Goal: Check status: Check status

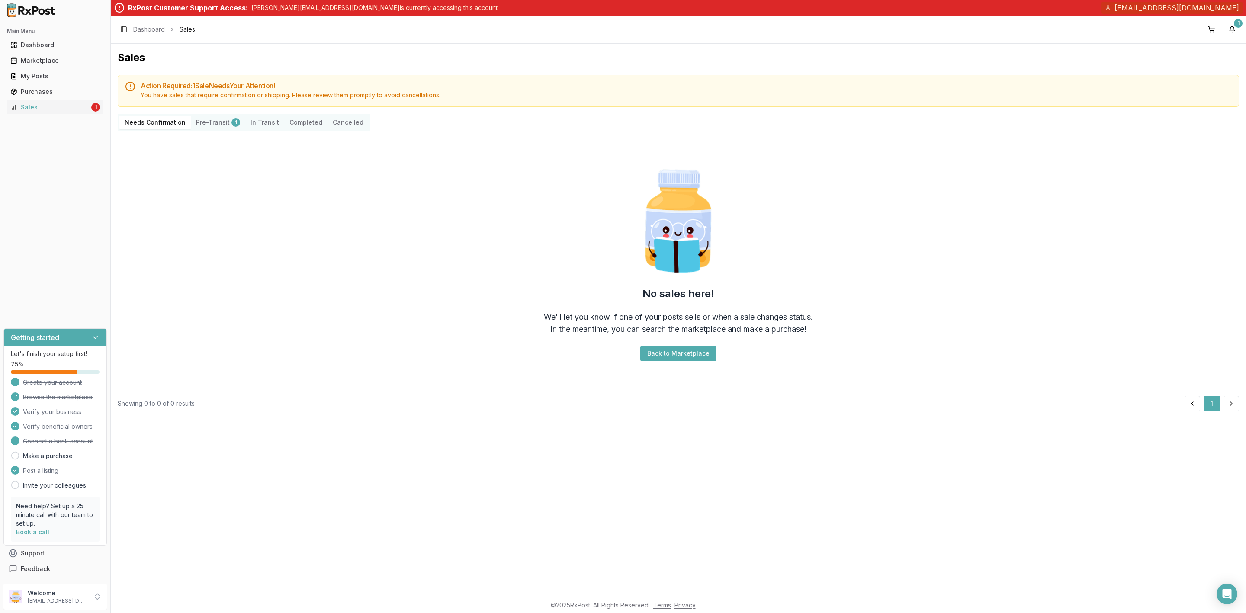
click at [208, 123] on button "Pre-Transit 1" at bounding box center [218, 122] width 54 height 14
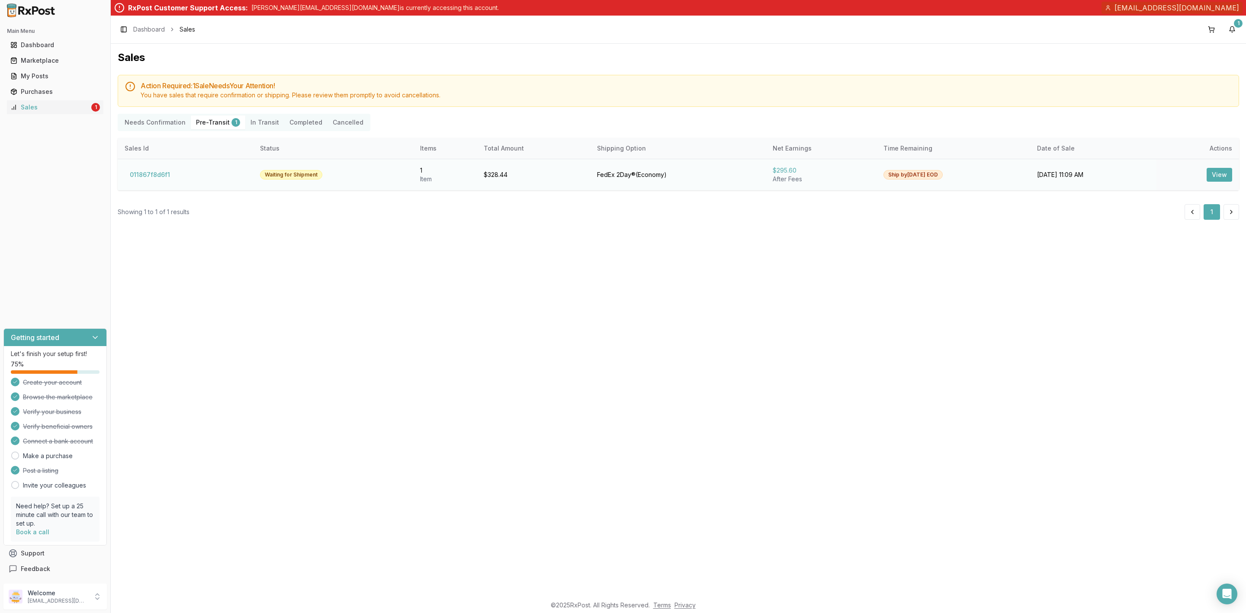
click at [1223, 179] on button "View" at bounding box center [1219, 175] width 26 height 14
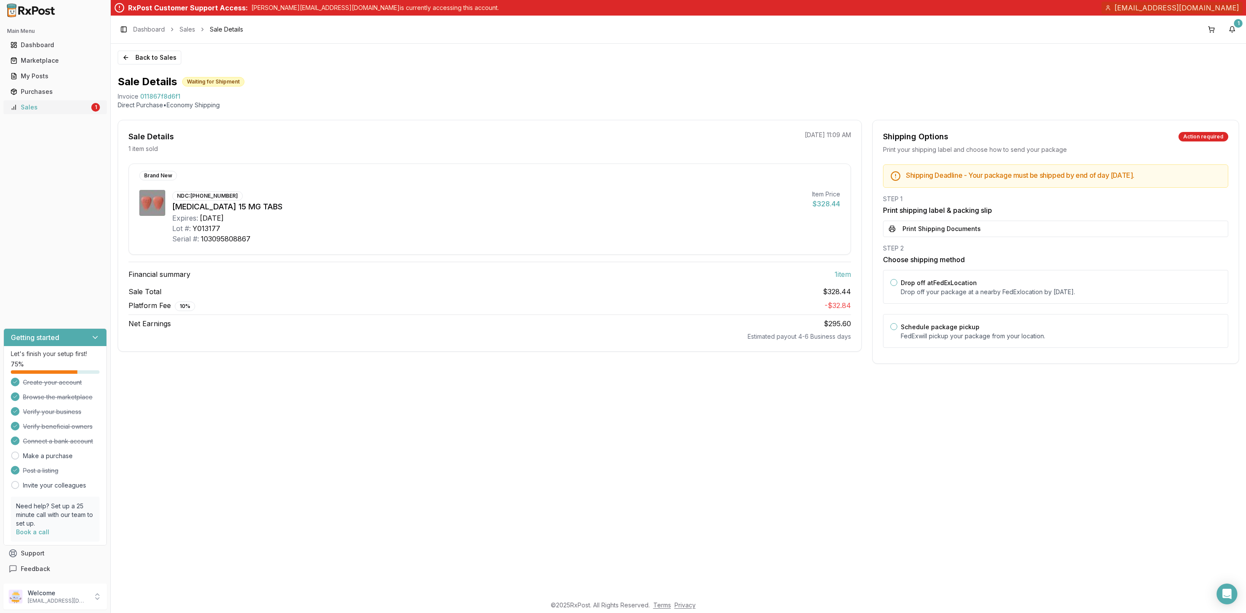
click at [35, 110] on div "Sales" at bounding box center [49, 107] width 79 height 9
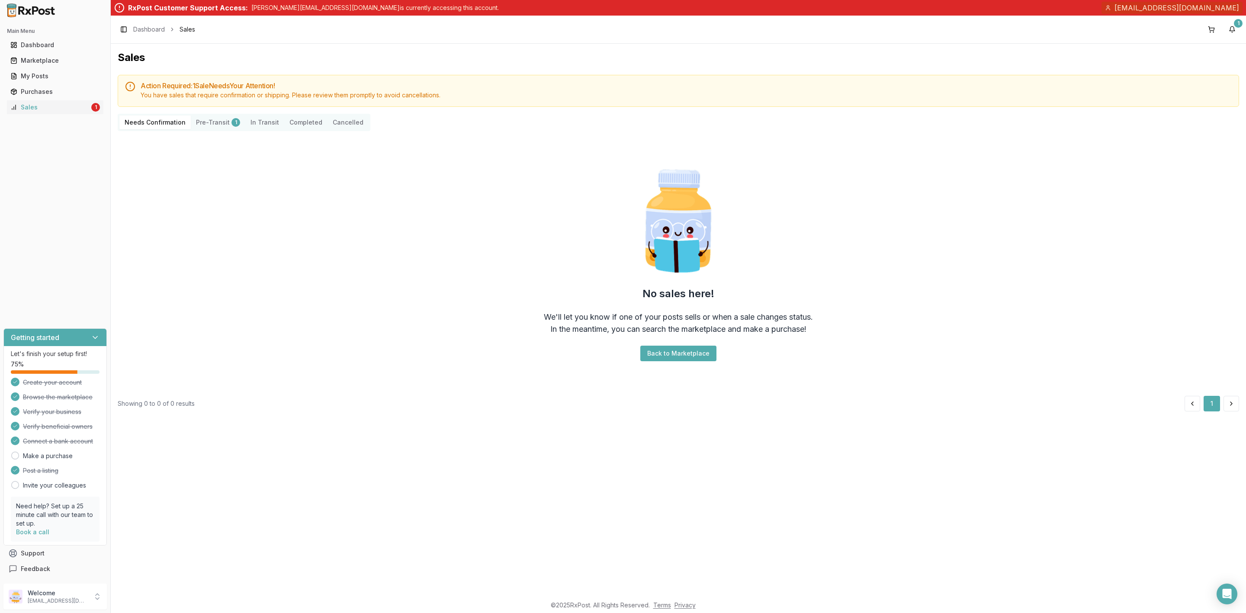
click at [218, 125] on button "Pre-Transit 1" at bounding box center [218, 122] width 54 height 14
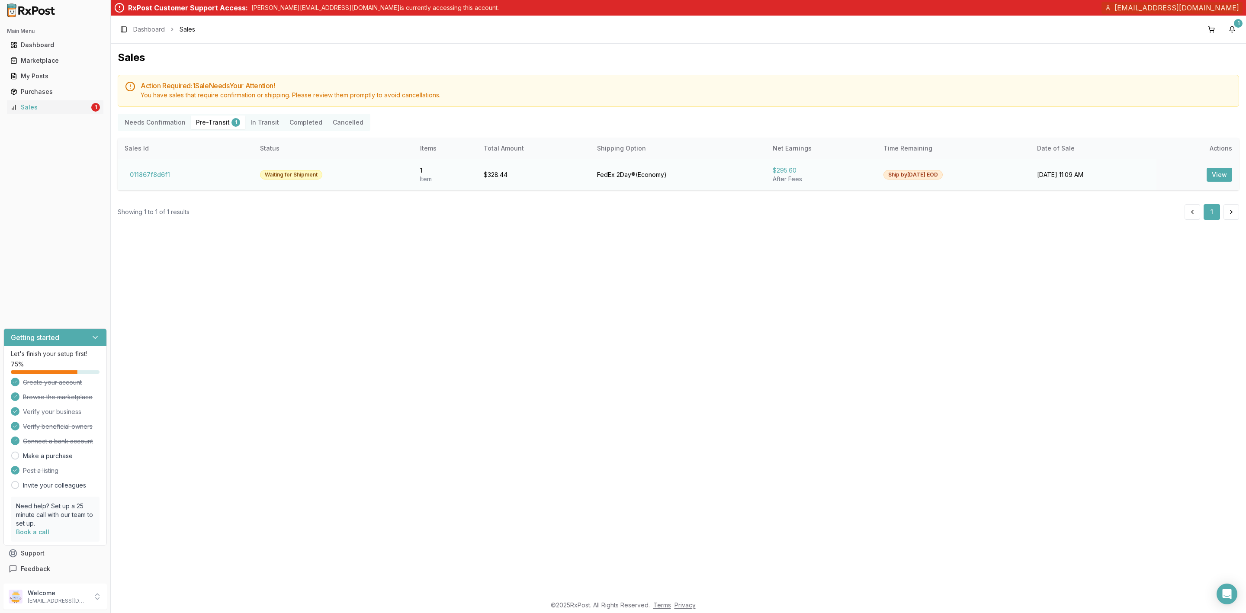
click at [1224, 176] on button "View" at bounding box center [1219, 175] width 26 height 14
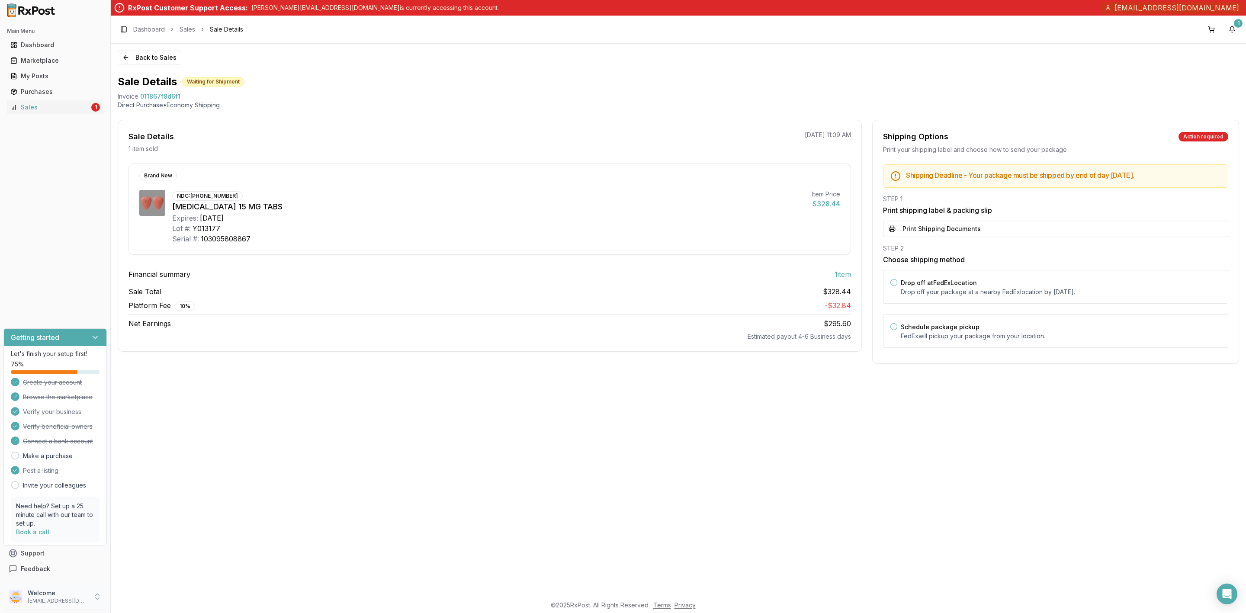
click at [77, 605] on div "Welcome [EMAIL_ADDRESS][DOMAIN_NAME]" at bounding box center [54, 596] width 103 height 26
click at [117, 599] on icon "submit" at bounding box center [119, 598] width 7 height 7
